Goal: Information Seeking & Learning: Check status

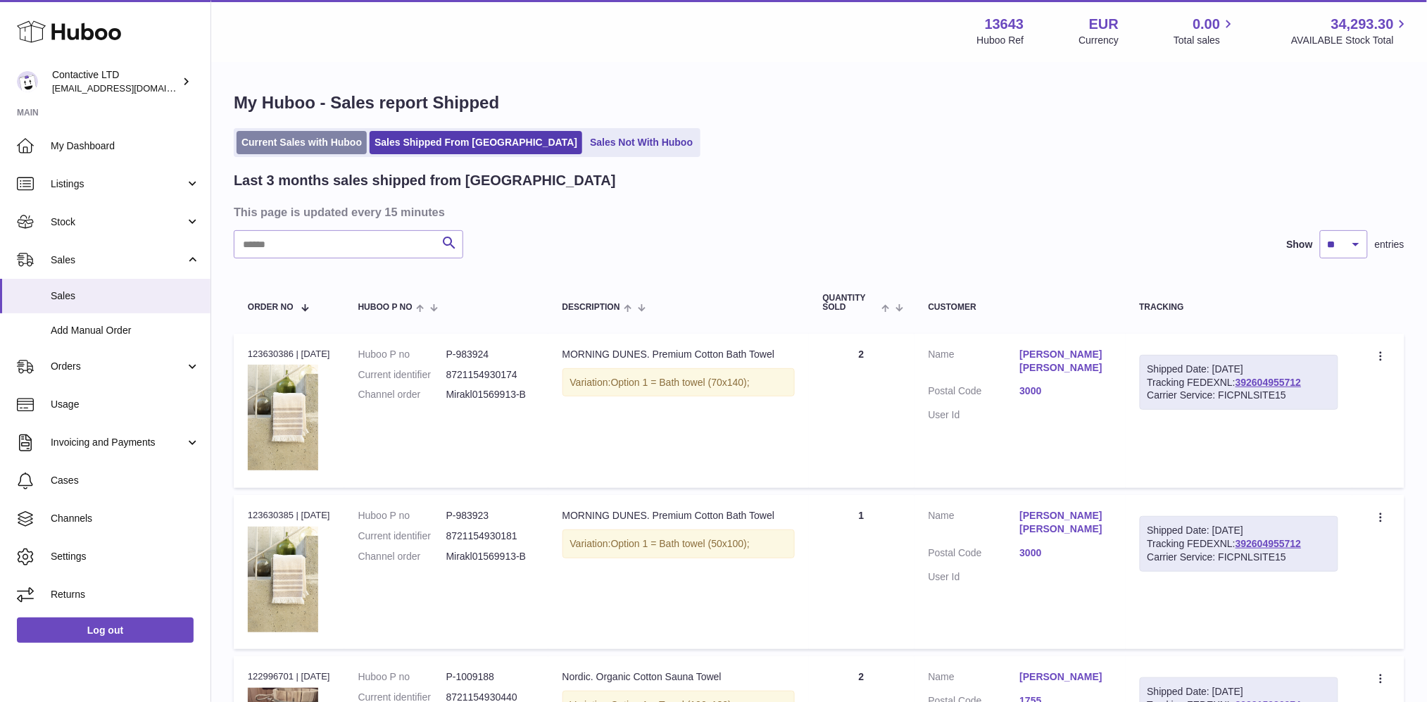
click at [321, 132] on link "Current Sales with Huboo" at bounding box center [301, 142] width 130 height 23
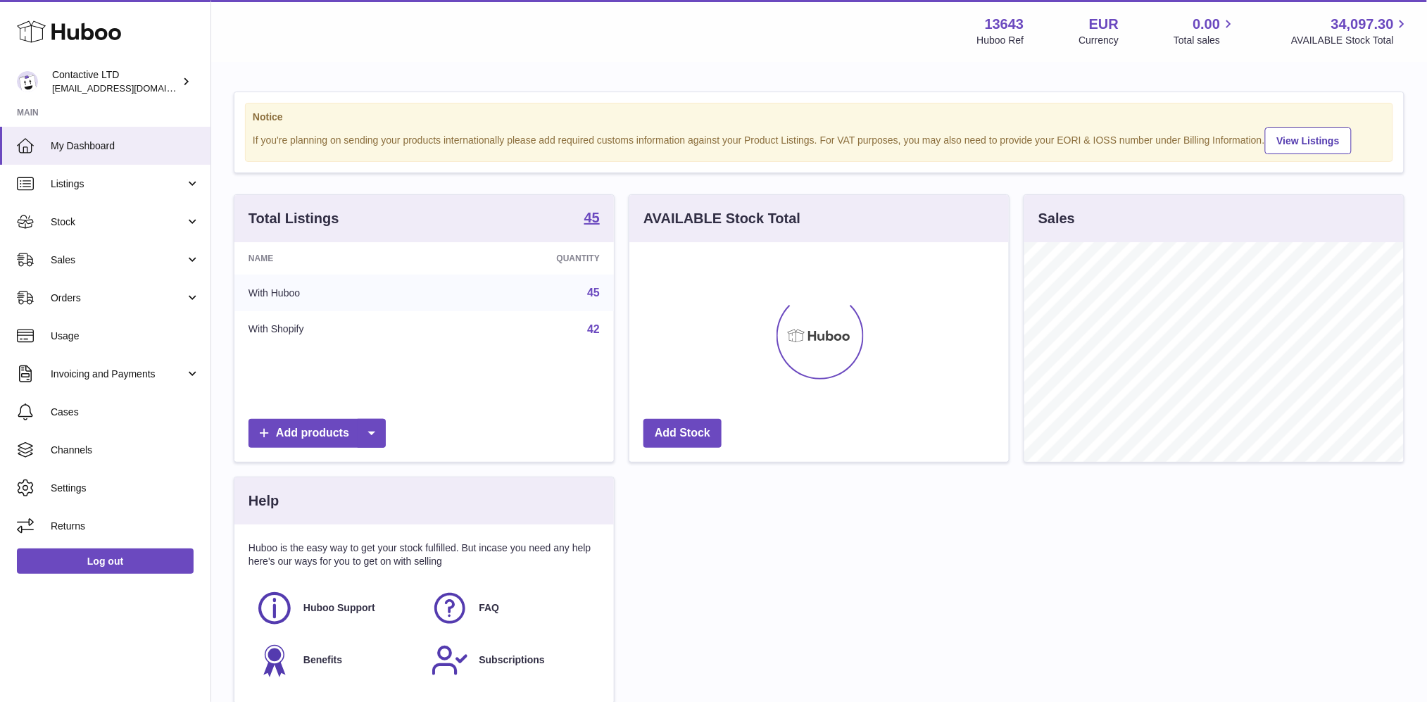
scroll to position [219, 379]
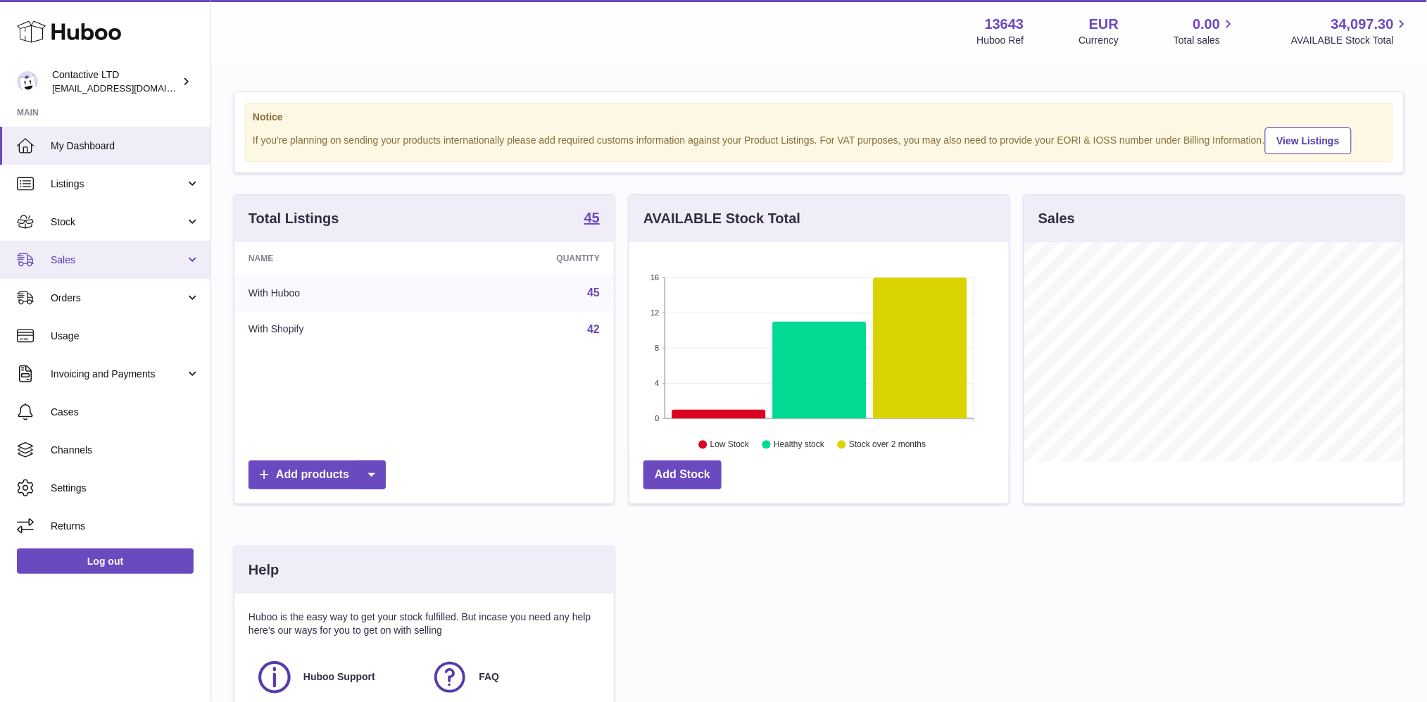
click at [129, 255] on span "Sales" at bounding box center [118, 259] width 134 height 13
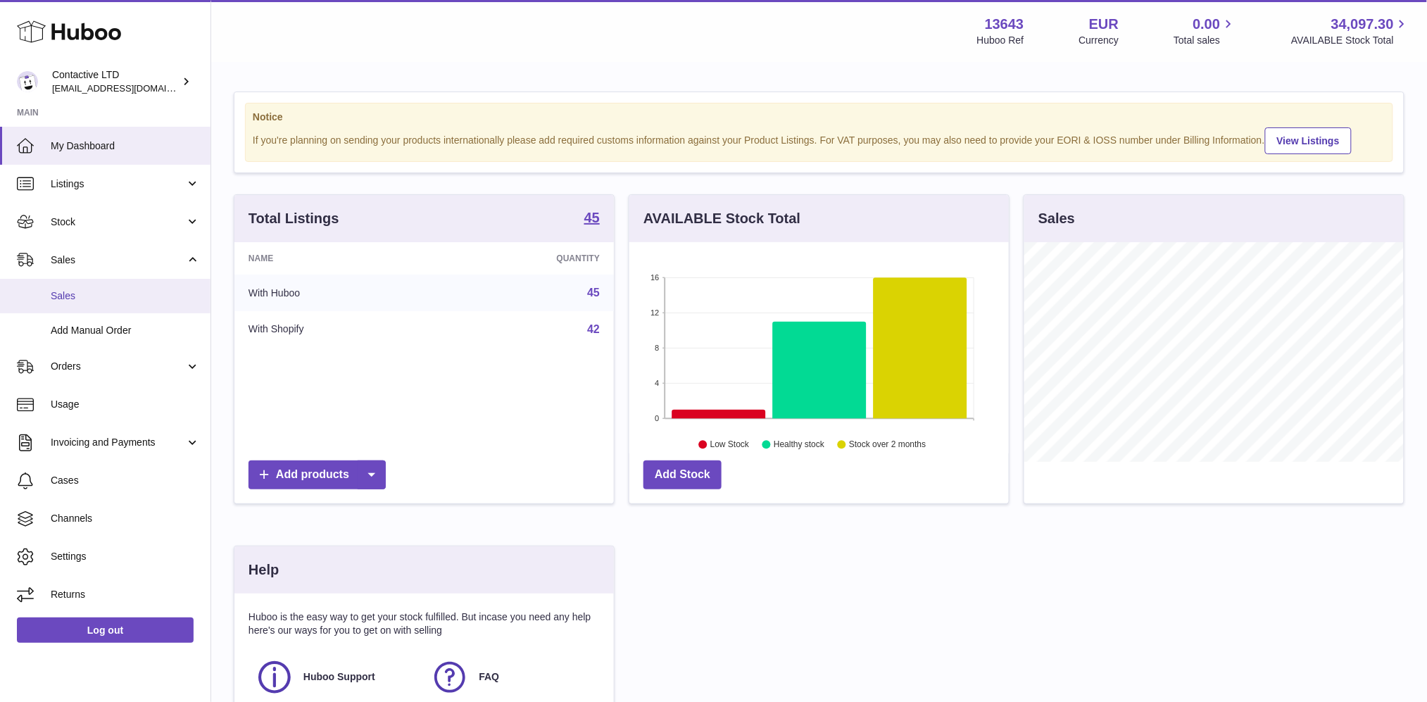
click at [134, 291] on span "Sales" at bounding box center [125, 295] width 149 height 13
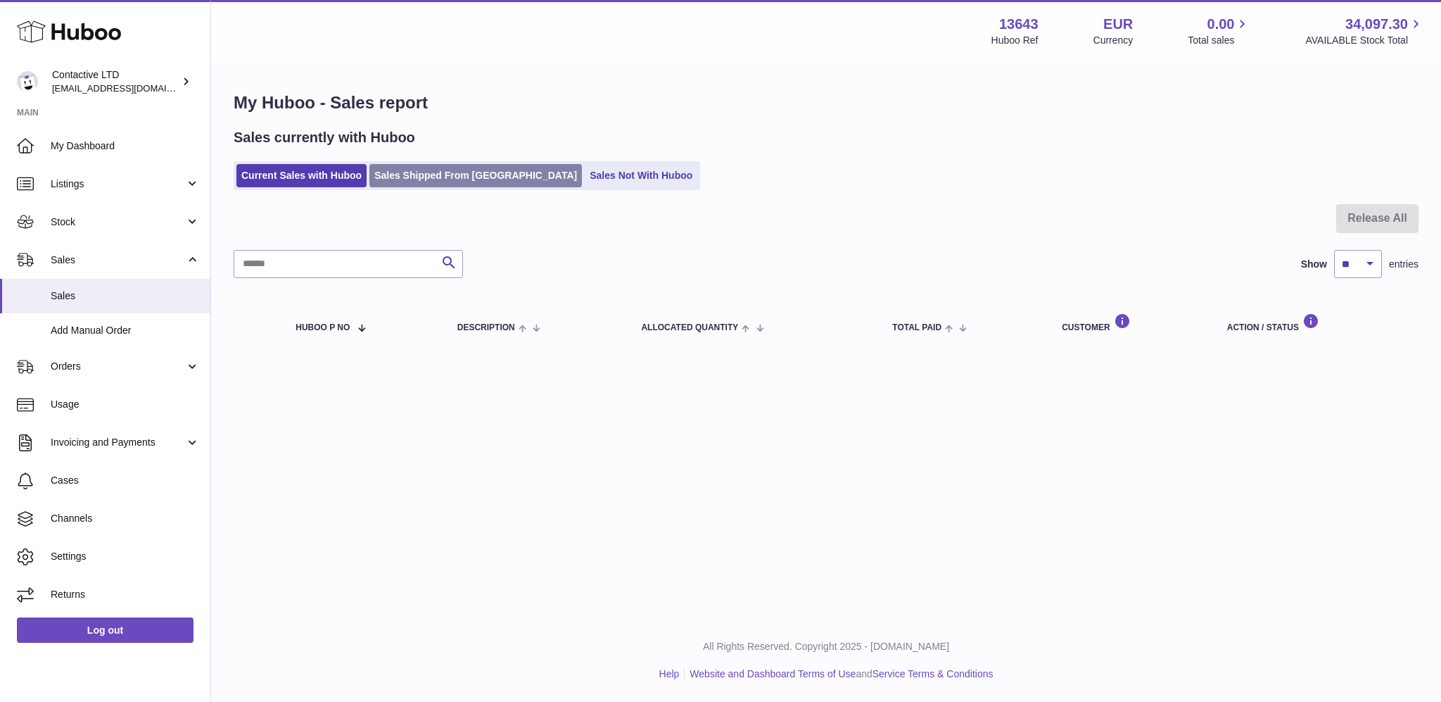
click at [398, 174] on link "Sales Shipped From [GEOGRAPHIC_DATA]" at bounding box center [475, 175] width 213 height 23
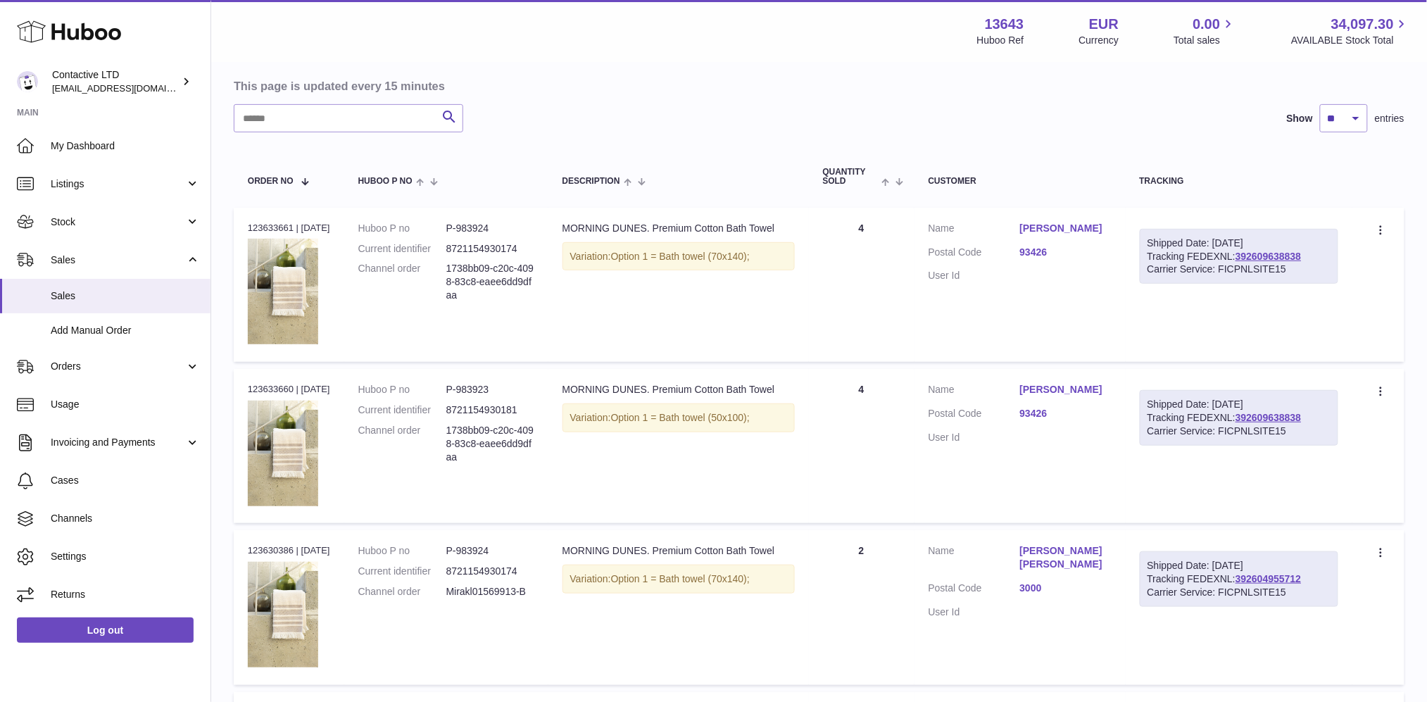
scroll to position [128, 0]
